Goal: Task Accomplishment & Management: Manage account settings

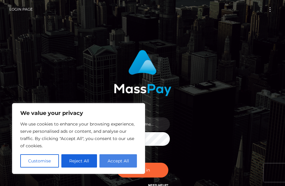
click at [121, 159] on button "Accept All" at bounding box center [117, 160] width 37 height 13
checkbox input "true"
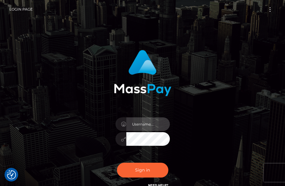
click at [150, 124] on input "text" at bounding box center [148, 124] width 44 height 14
type input "[EMAIL_ADDRESS][DOMAIN_NAME]"
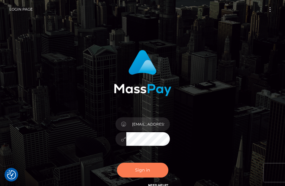
click at [155, 172] on button "Sign in" at bounding box center [142, 170] width 51 height 15
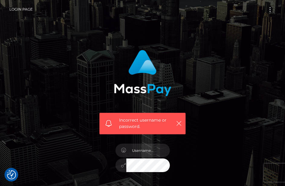
checkbox input "true"
click at [149, 151] on input "text" at bounding box center [148, 151] width 44 height 14
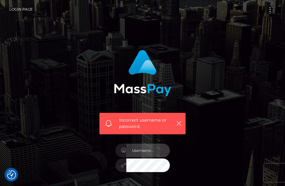
type input "t.lili.lust@gmail.com"
click at [123, 168] on div at bounding box center [142, 164] width 54 height 12
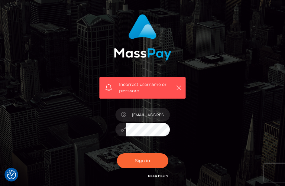
scroll to position [60, 0]
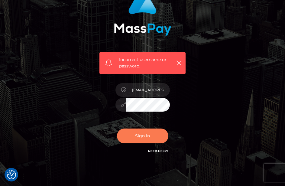
drag, startPoint x: 123, startPoint y: 135, endPoint x: 123, endPoint y: 147, distance: 11.8
click at [123, 135] on button "Sign in" at bounding box center [142, 135] width 51 height 15
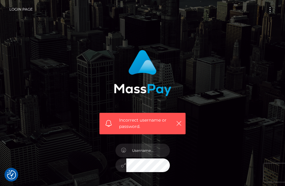
scroll to position [60, 0]
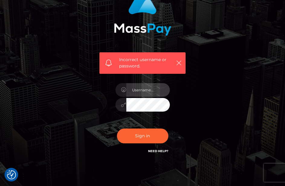
click at [150, 88] on input "text" at bounding box center [148, 90] width 44 height 14
type input "eliane.t.iel@gmail.com"
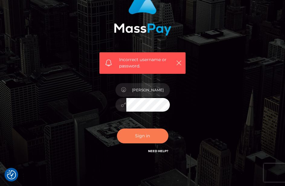
click at [150, 137] on button "Sign in" at bounding box center [142, 135] width 51 height 15
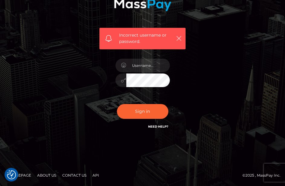
scroll to position [55, 0]
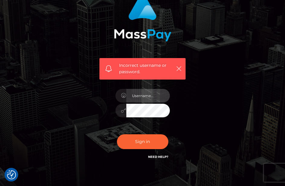
click at [145, 95] on input "text" at bounding box center [148, 96] width 44 height 14
type input "[EMAIL_ADDRESS][DOMAIN_NAME]"
click at [122, 111] on div at bounding box center [142, 110] width 54 height 12
click at [117, 134] on button "Sign in" at bounding box center [142, 141] width 51 height 15
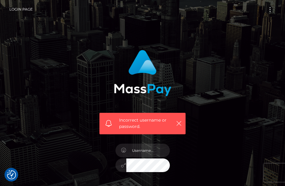
click at [160, 124] on span "Incorrect username or password." at bounding box center [146, 123] width 54 height 13
checkbox input "true"
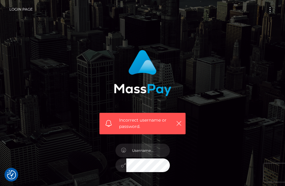
scroll to position [85, 0]
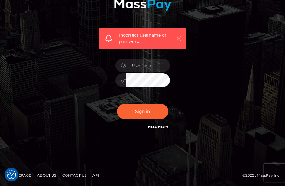
click at [160, 124] on link "Need Help?" at bounding box center [158, 126] width 20 height 4
click at [156, 126] on link "Need Help?" at bounding box center [158, 126] width 20 height 4
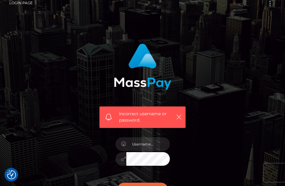
scroll to position [0, 0]
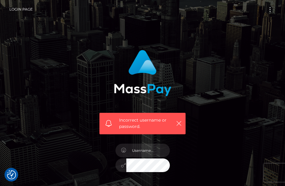
click at [270, 11] on span "Toggle navigation" at bounding box center [270, 11] width 1 height 1
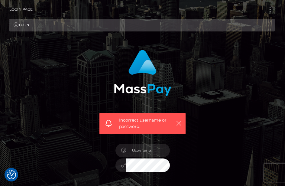
click at [31, 26] on link "Login" at bounding box center [141, 25] width 265 height 13
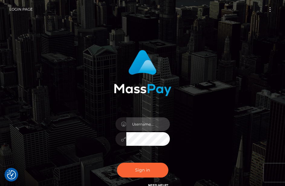
click at [144, 125] on input "text" at bounding box center [148, 124] width 44 height 14
type input "[EMAIL_ADDRESS][DOMAIN_NAME]"
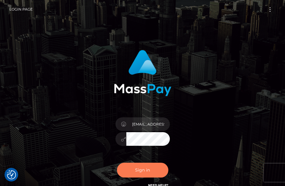
click at [143, 172] on button "Sign in" at bounding box center [142, 170] width 51 height 15
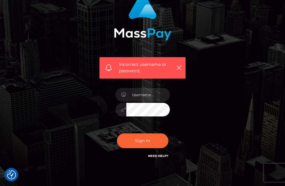
scroll to position [60, 0]
